Goal: Task Accomplishment & Management: Use online tool/utility

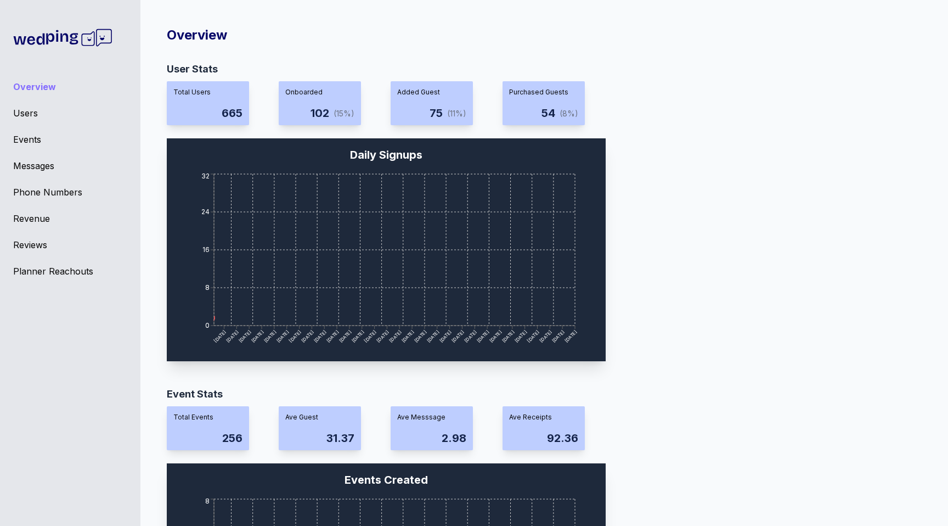
click at [76, 274] on div "Planner Reachouts" at bounding box center [70, 271] width 114 height 13
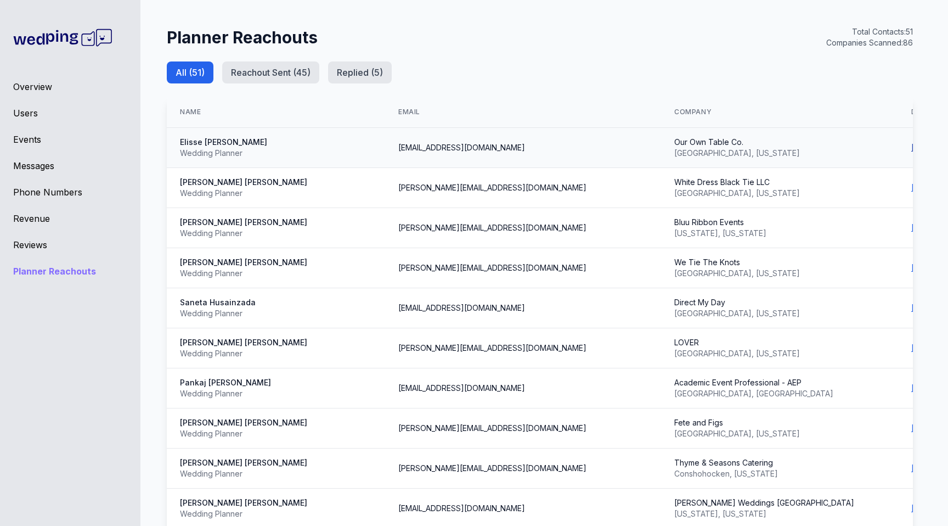
click at [912, 143] on link "[DOMAIN_NAME]" at bounding box center [942, 147] width 61 height 9
click at [282, 75] on button "Reachout Sent ( 45 )" at bounding box center [270, 72] width 97 height 22
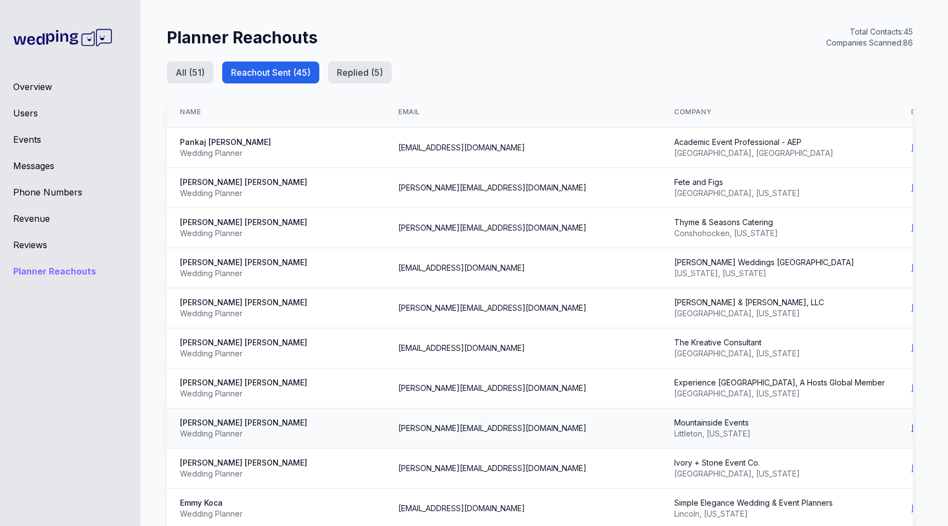
click at [912, 423] on link "[DOMAIN_NAME]" at bounding box center [942, 427] width 61 height 9
click at [354, 76] on button "Replied ( 5 )" at bounding box center [360, 72] width 64 height 22
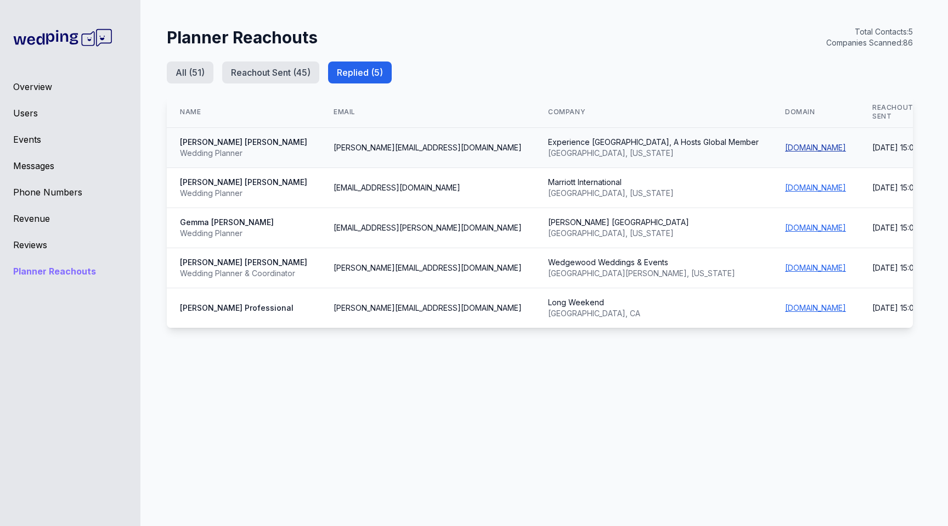
click at [785, 143] on link "[DOMAIN_NAME]" at bounding box center [815, 147] width 61 height 9
click at [250, 70] on button "Reachout Sent ( 45 )" at bounding box center [270, 72] width 97 height 22
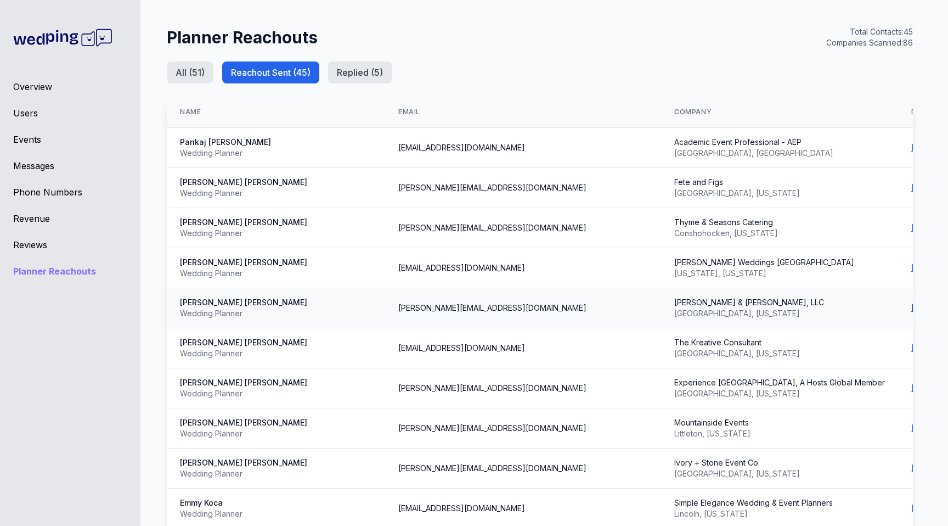
click at [912, 303] on link "[DOMAIN_NAME]" at bounding box center [942, 307] width 61 height 9
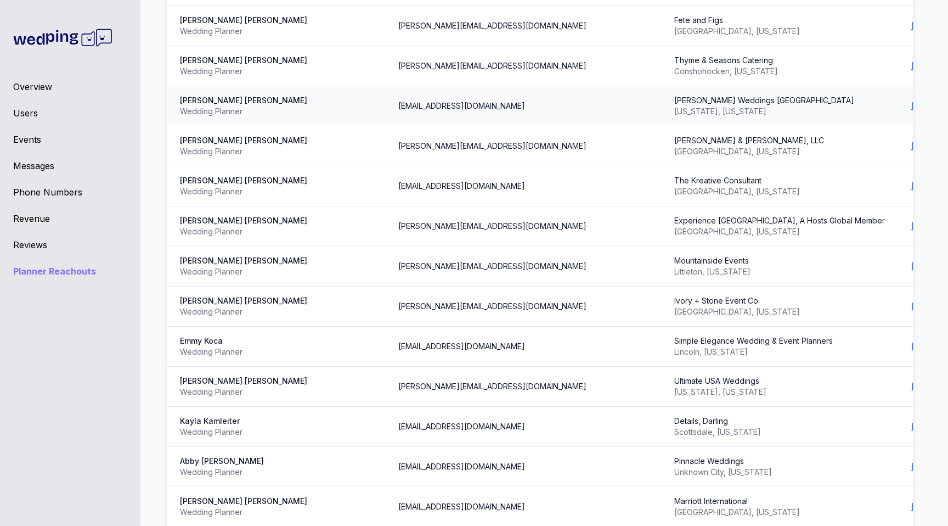
scroll to position [163, 0]
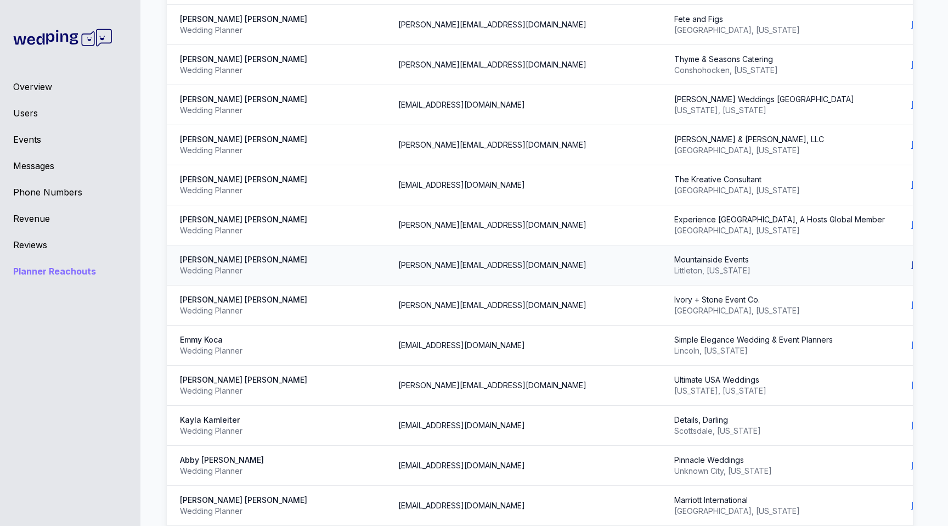
click at [912, 260] on link "[DOMAIN_NAME]" at bounding box center [942, 264] width 61 height 9
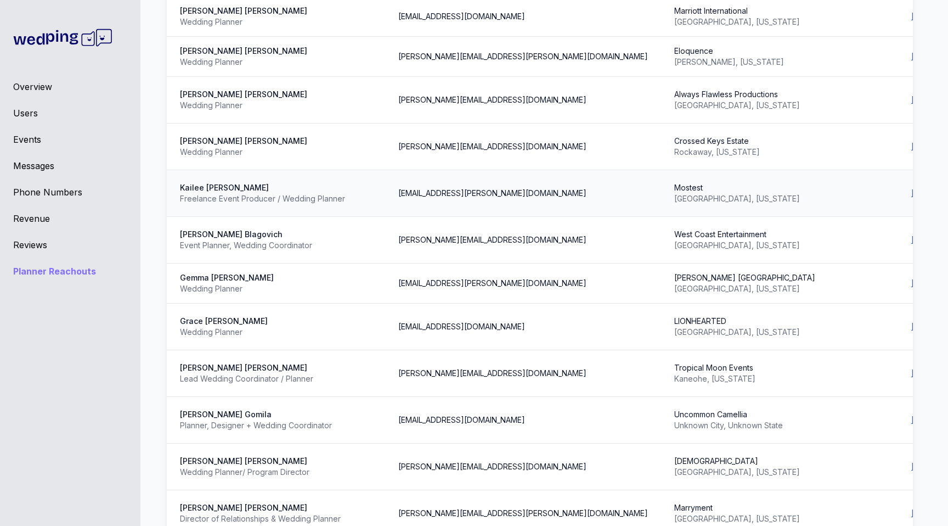
scroll to position [653, 0]
click at [912, 141] on link "[DOMAIN_NAME]" at bounding box center [942, 145] width 61 height 9
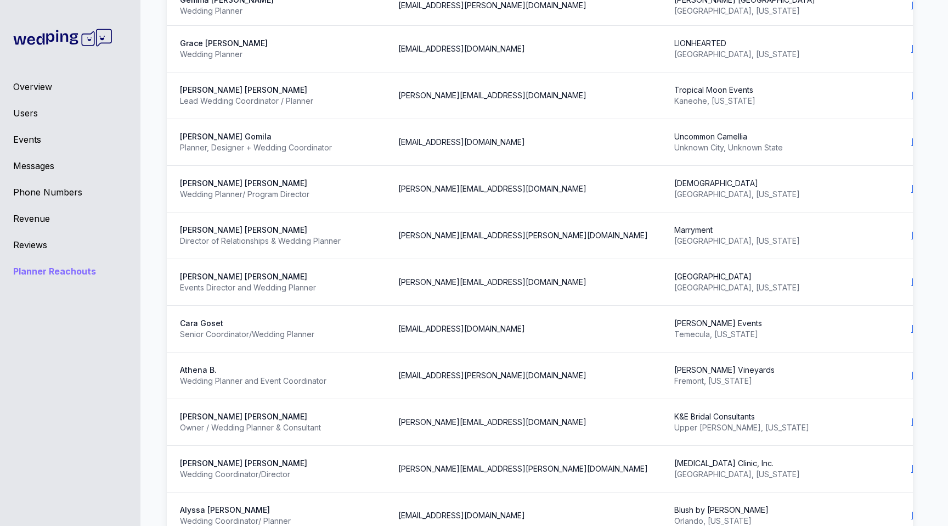
scroll to position [931, 0]
click at [912, 229] on link "[DOMAIN_NAME]" at bounding box center [942, 233] width 61 height 9
